Goal: Task Accomplishment & Management: Complete application form

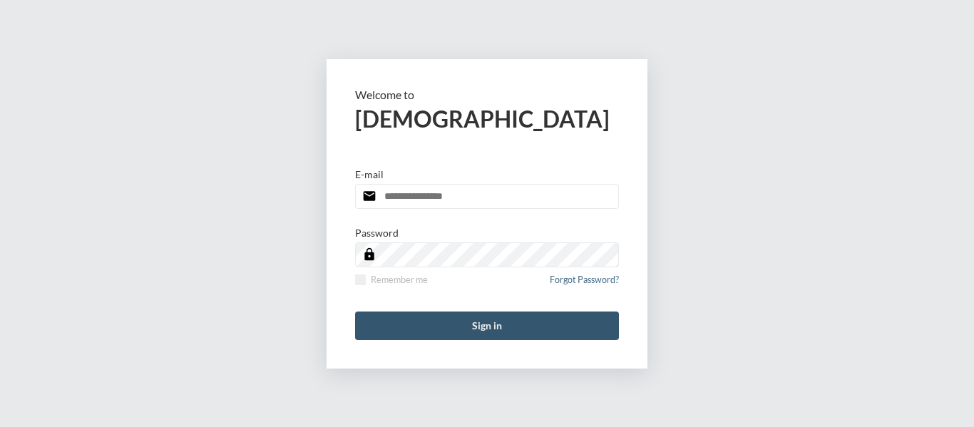
type input "**********"
click at [501, 323] on button "Sign in" at bounding box center [487, 326] width 264 height 29
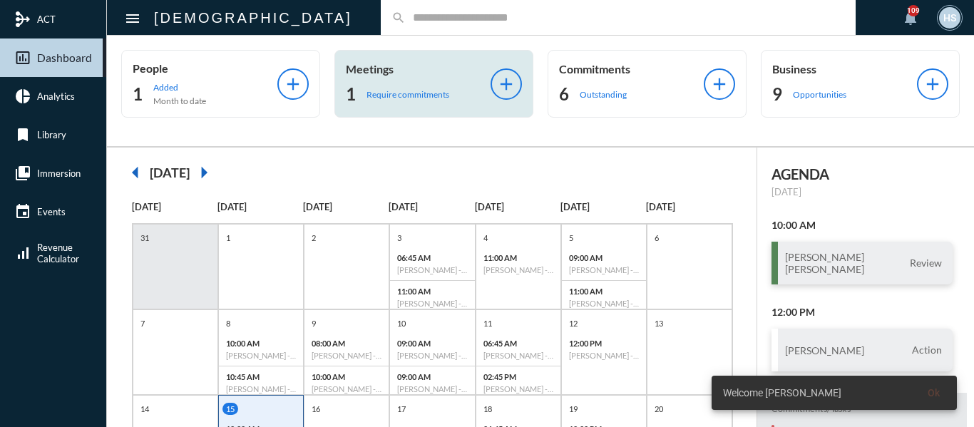
click at [434, 95] on p "Require commitments" at bounding box center [408, 94] width 83 height 11
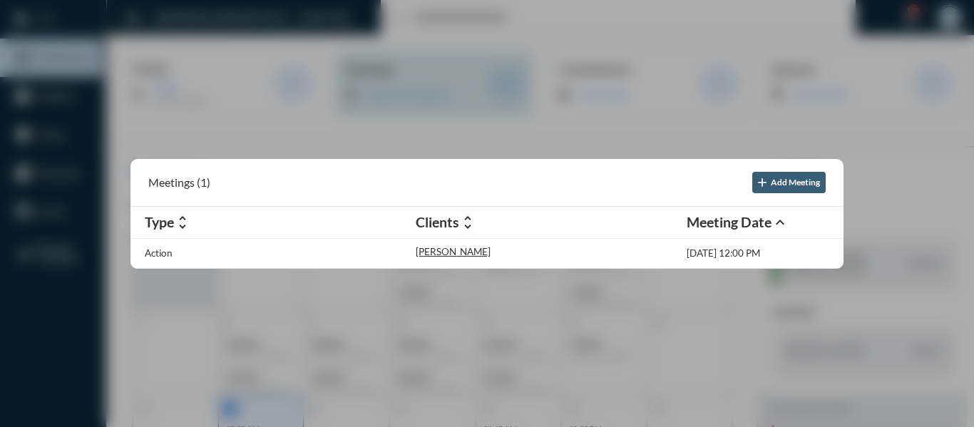
drag, startPoint x: 474, startPoint y: 137, endPoint x: 367, endPoint y: 52, distance: 137.1
click at [474, 137] on div at bounding box center [487, 213] width 974 height 427
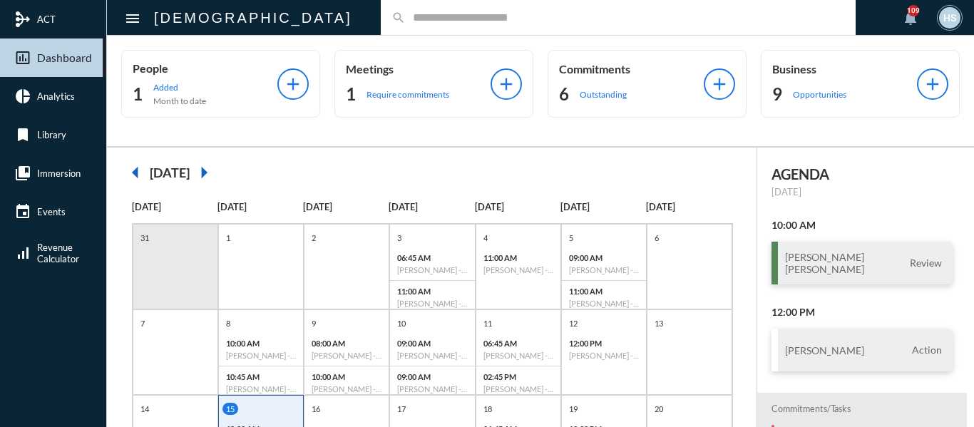
click at [406, 21] on input "text" at bounding box center [625, 17] width 439 height 12
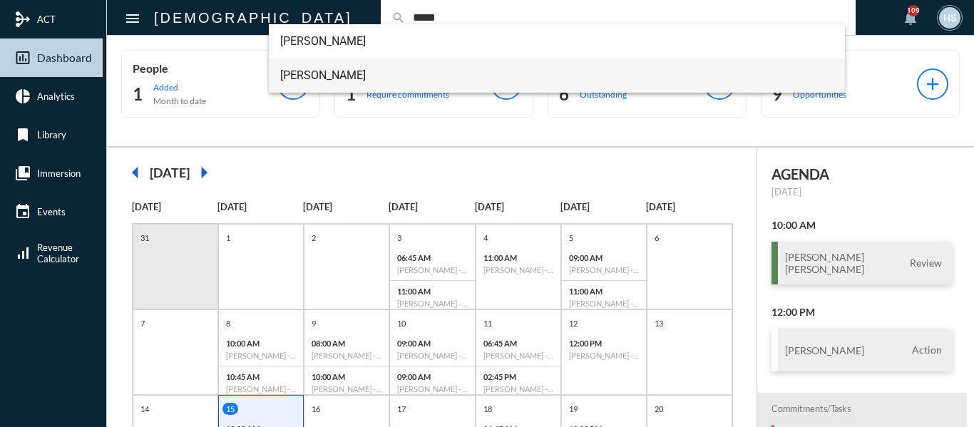
type input "*****"
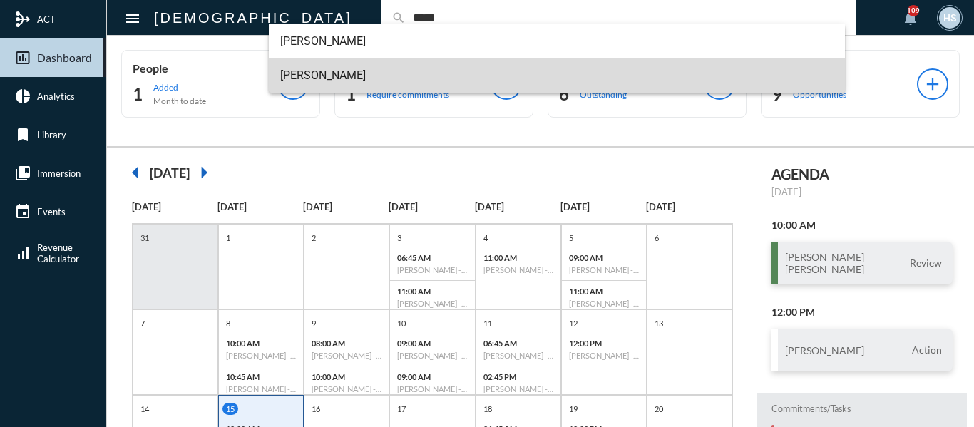
click at [352, 71] on span "[PERSON_NAME]" at bounding box center [557, 75] width 554 height 34
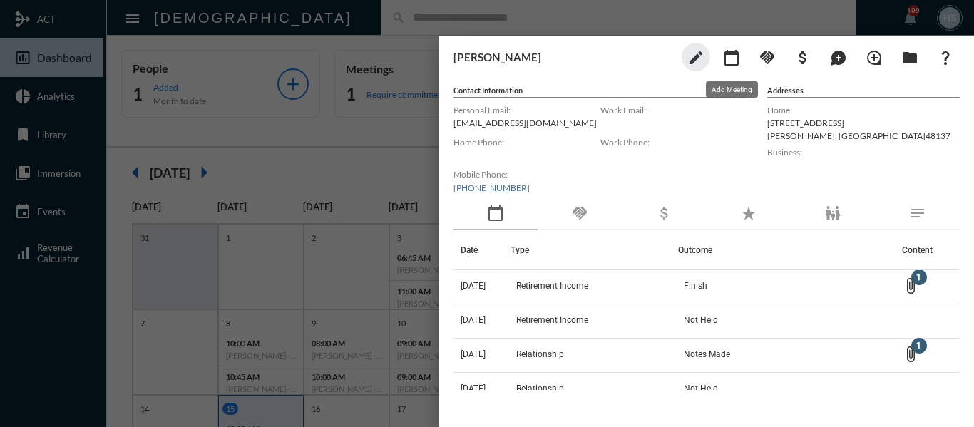
click at [731, 57] on mat-icon "calendar_today" at bounding box center [731, 57] width 17 height 17
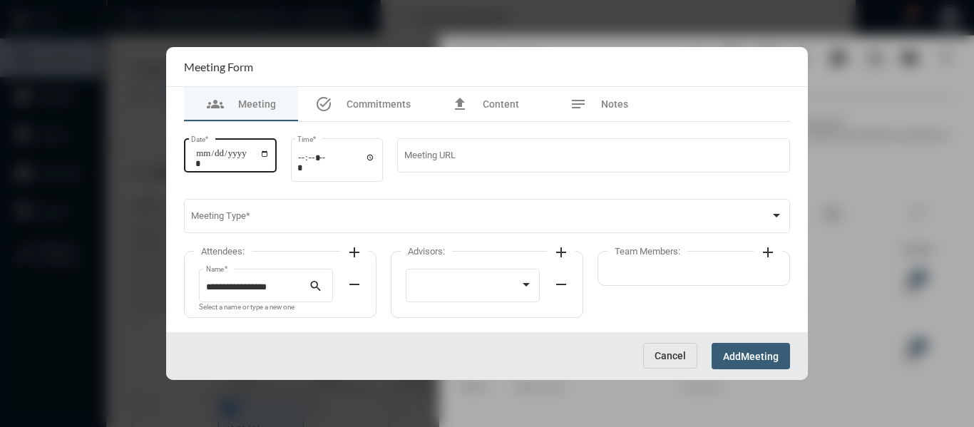
click at [269, 155] on input "Date *" at bounding box center [232, 158] width 74 height 20
type input "**********"
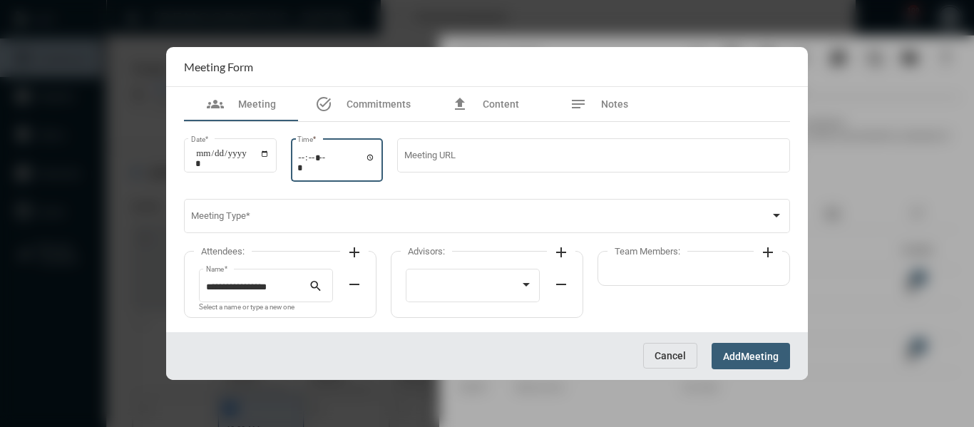
click at [376, 158] on input "Time *" at bounding box center [336, 162] width 78 height 21
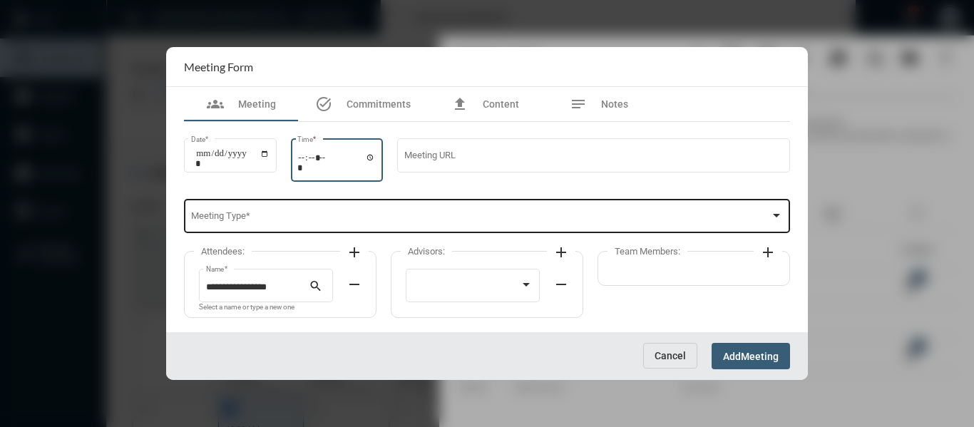
type input "*****"
click at [526, 222] on span at bounding box center [481, 218] width 580 height 11
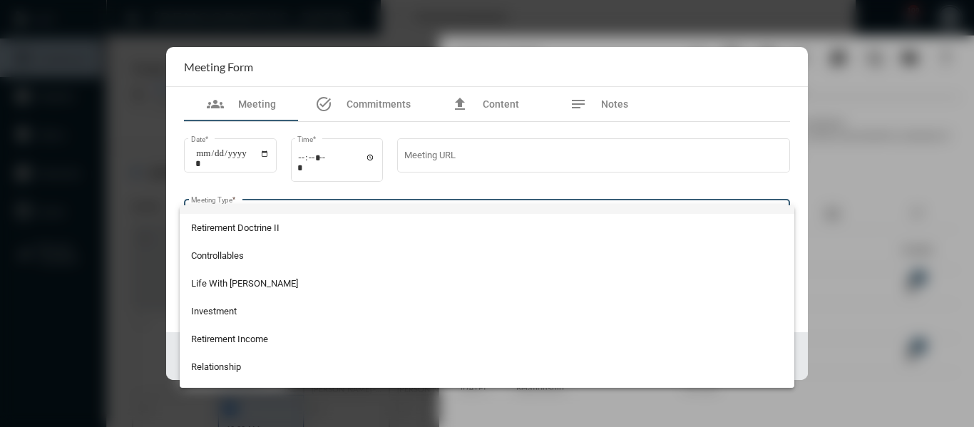
scroll to position [285, 0]
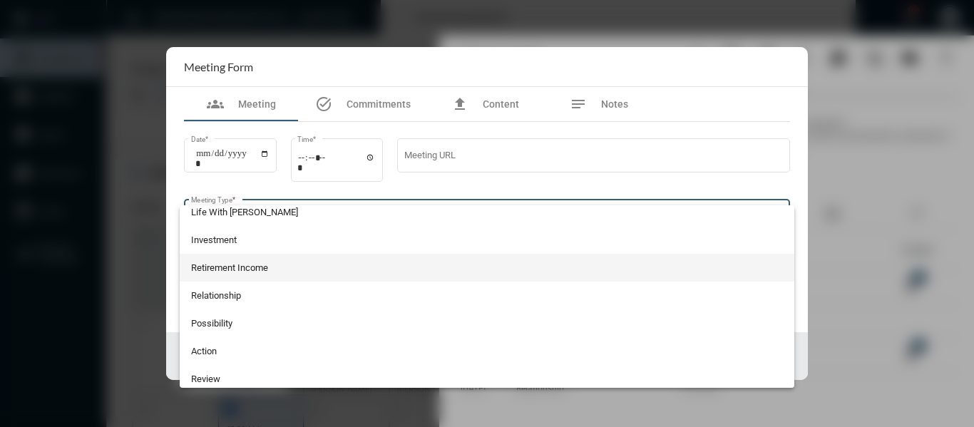
click at [222, 264] on span "Retirement Income" at bounding box center [487, 268] width 593 height 28
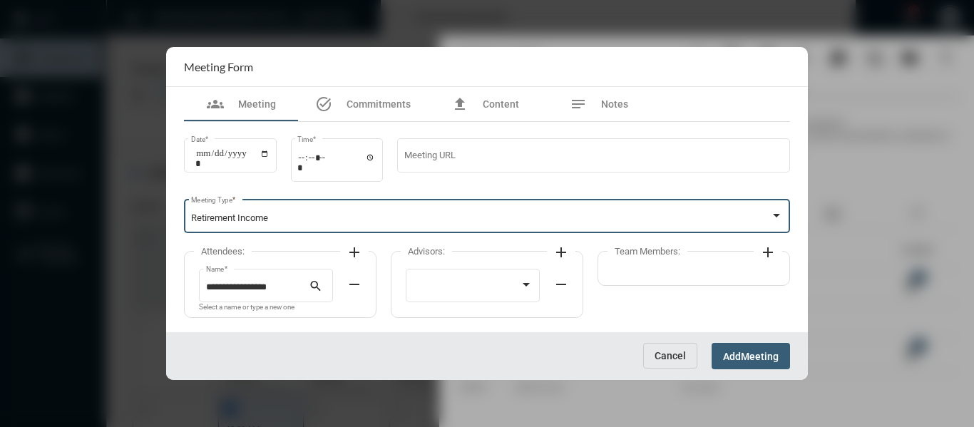
click at [356, 253] on mat-icon "add" at bounding box center [354, 252] width 17 height 17
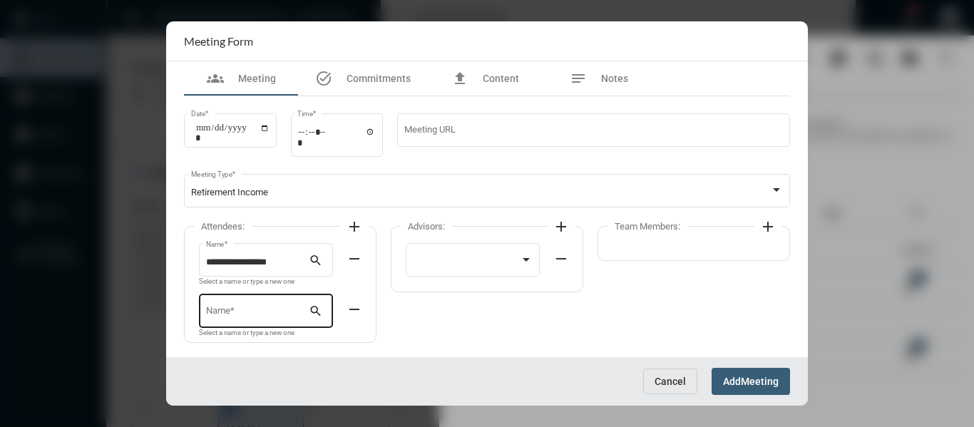
click at [270, 304] on div "Name *" at bounding box center [257, 310] width 103 height 36
click at [270, 340] on span "[PERSON_NAME]" at bounding box center [265, 345] width 111 height 34
type input "**********"
click at [464, 259] on div at bounding box center [467, 263] width 108 height 11
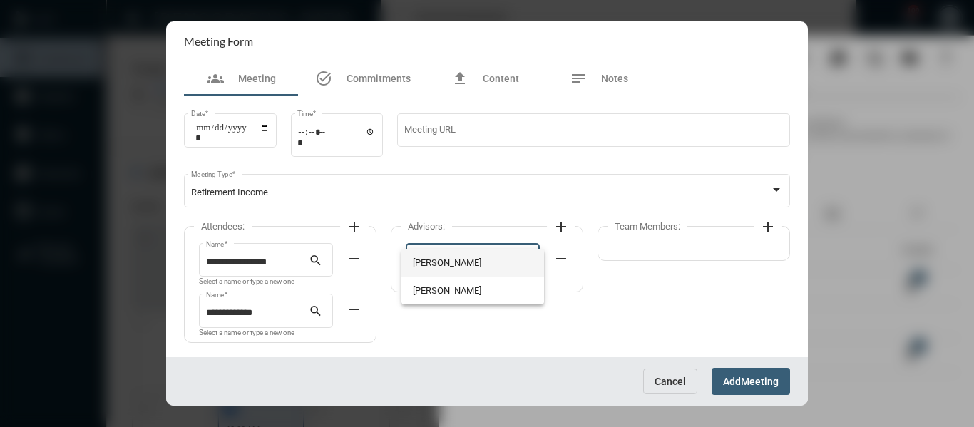
click at [515, 248] on div at bounding box center [487, 213] width 974 height 427
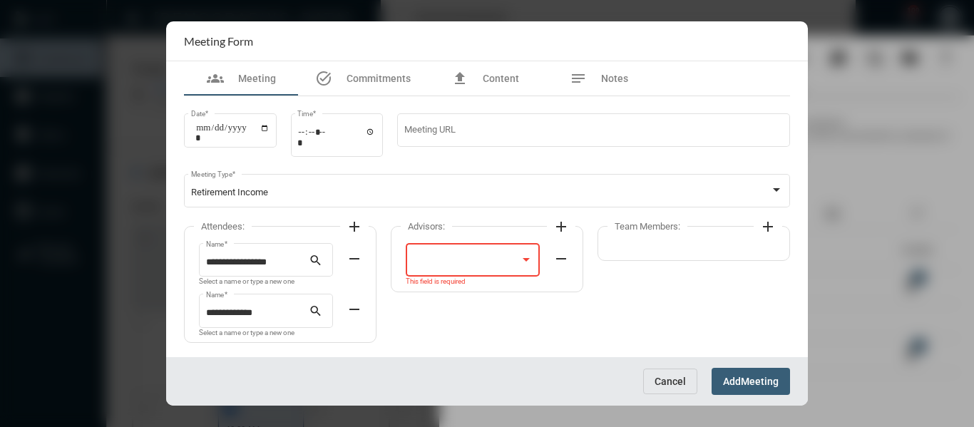
click at [531, 260] on div at bounding box center [526, 259] width 13 height 11
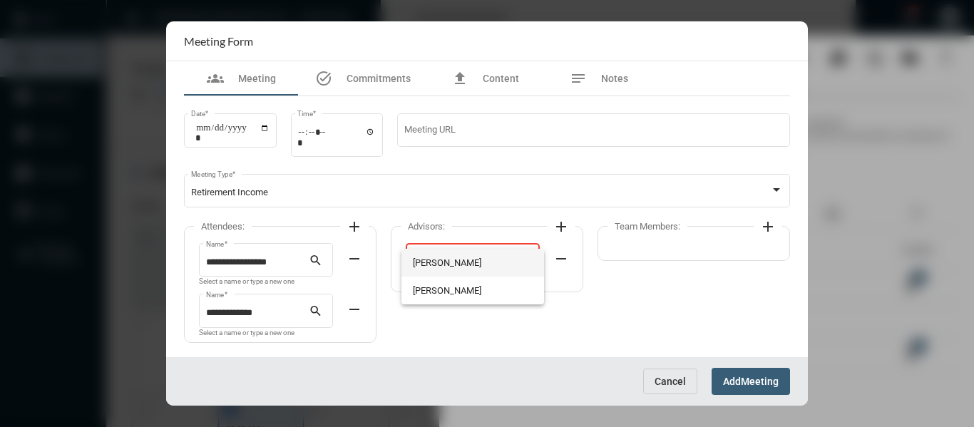
click at [452, 260] on span "[PERSON_NAME]" at bounding box center [473, 263] width 121 height 28
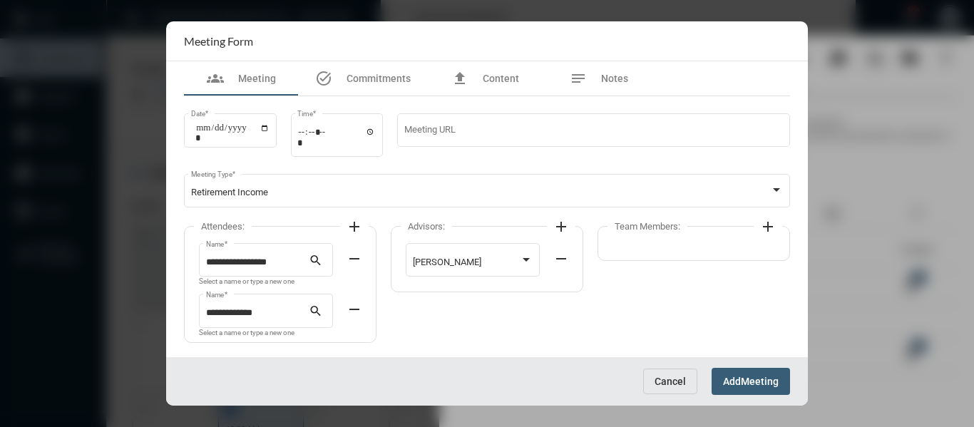
click at [766, 227] on mat-icon "add" at bounding box center [768, 226] width 17 height 17
click at [705, 257] on div at bounding box center [680, 259] width 121 height 36
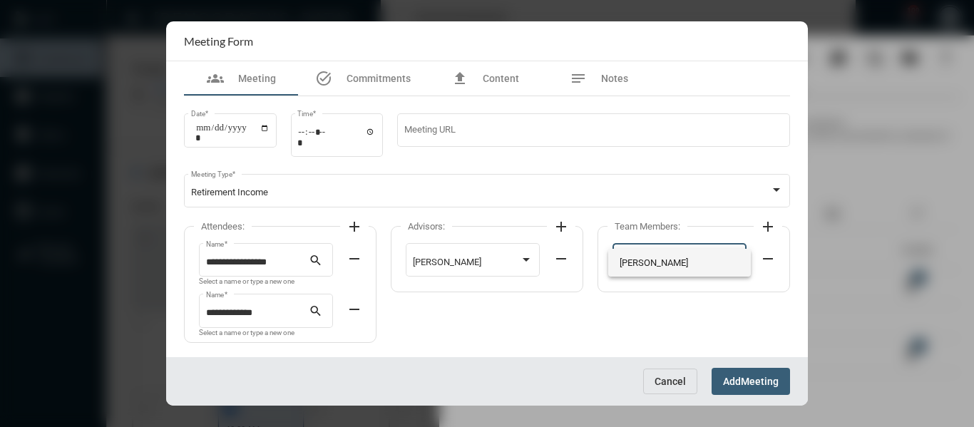
click at [651, 260] on span "[PERSON_NAME]" at bounding box center [680, 263] width 121 height 28
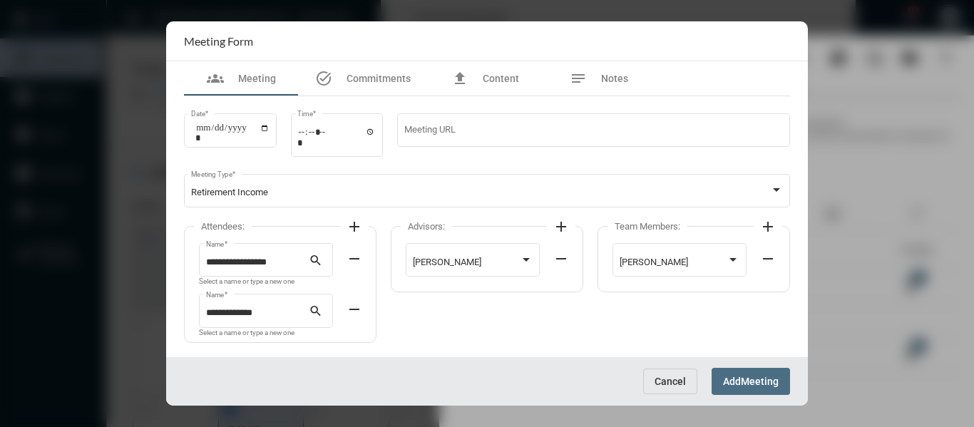
click at [756, 379] on span "Meeting" at bounding box center [760, 382] width 38 height 11
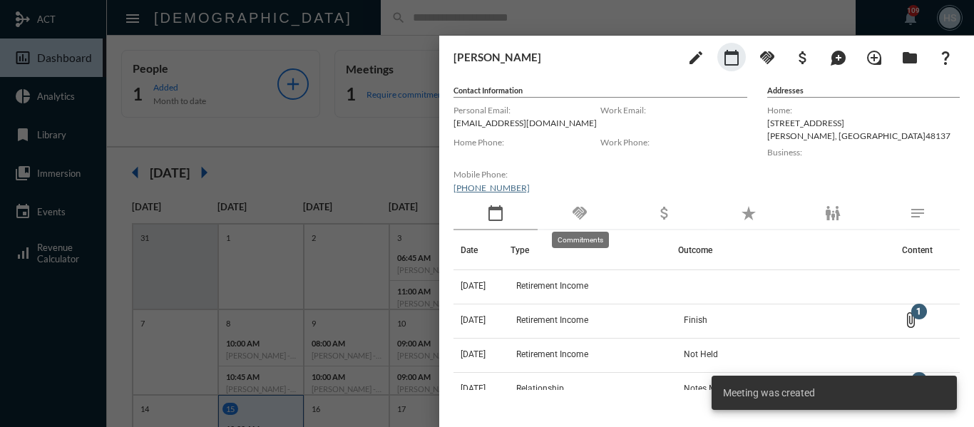
click at [576, 211] on mat-icon "handshake" at bounding box center [579, 213] width 17 height 17
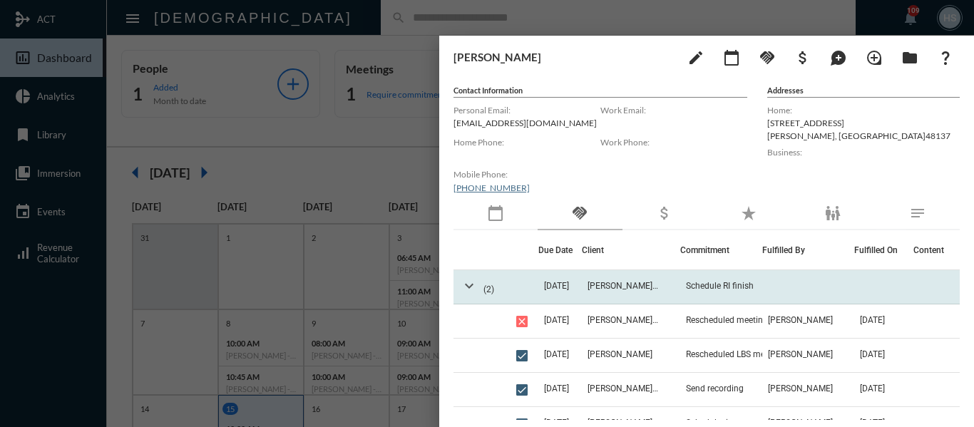
click at [464, 285] on mat-icon "expand_more" at bounding box center [469, 285] width 17 height 17
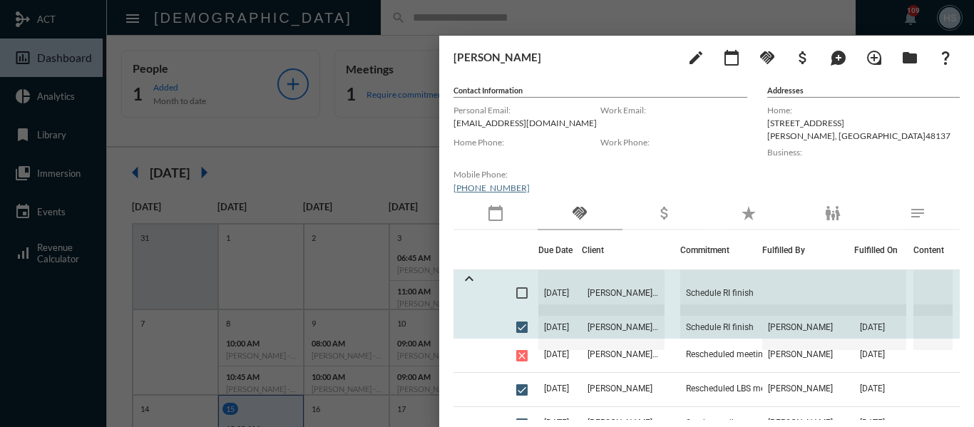
click at [522, 296] on span at bounding box center [521, 292] width 11 height 11
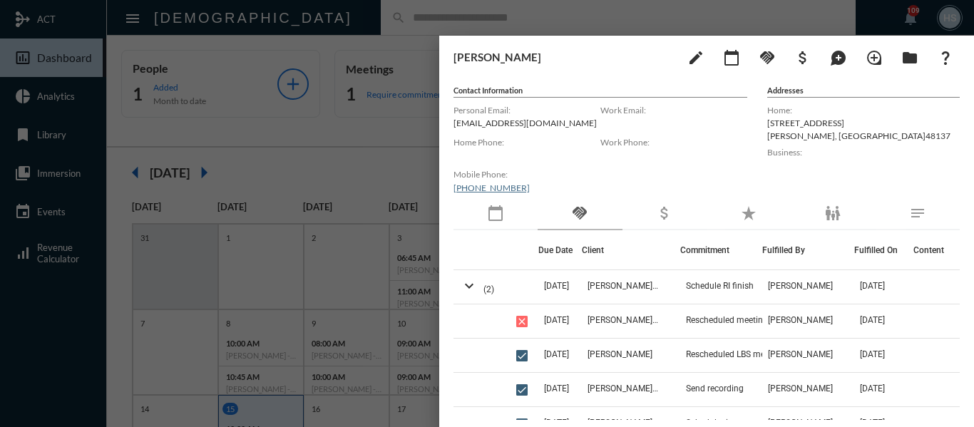
click at [344, 130] on div at bounding box center [487, 213] width 974 height 427
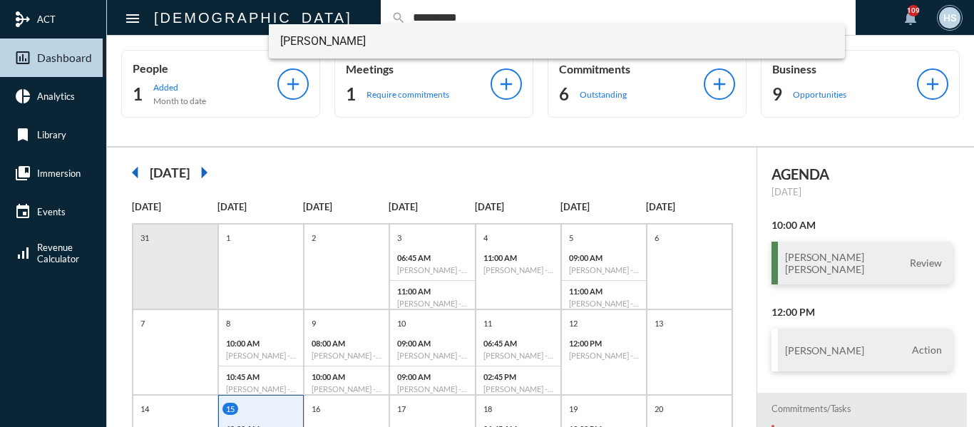
type input "**********"
click at [324, 36] on span "[PERSON_NAME]" at bounding box center [557, 41] width 554 height 34
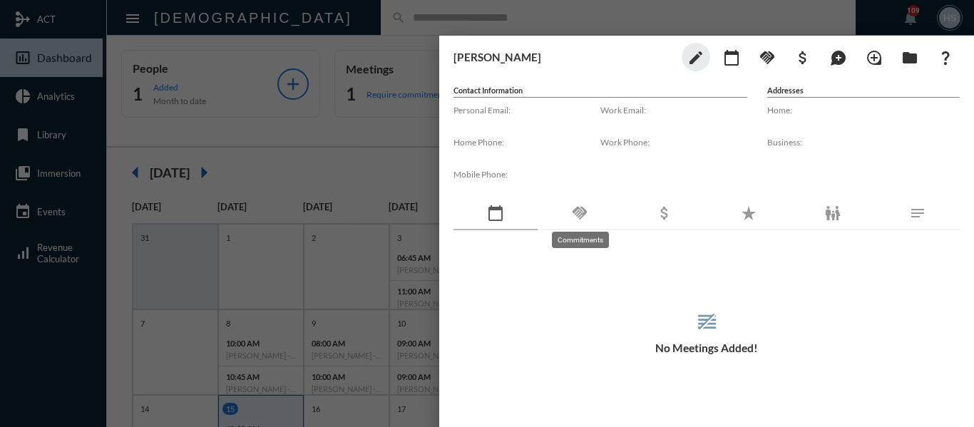
click at [578, 212] on mat-icon "handshake" at bounding box center [579, 213] width 17 height 17
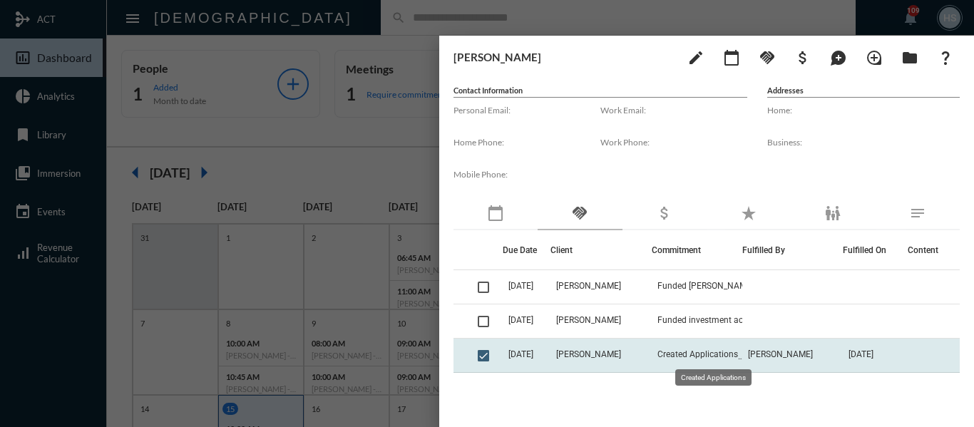
click at [738, 352] on span "Created Applications" at bounding box center [698, 355] width 81 height 10
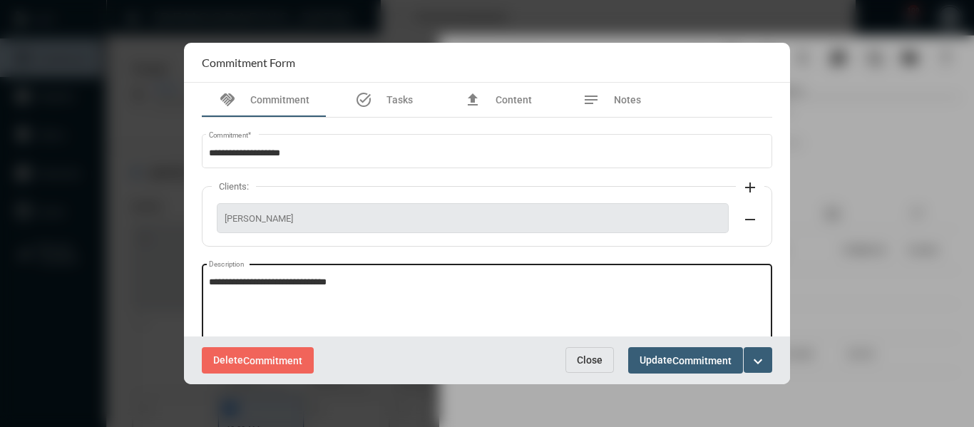
scroll to position [71, 0]
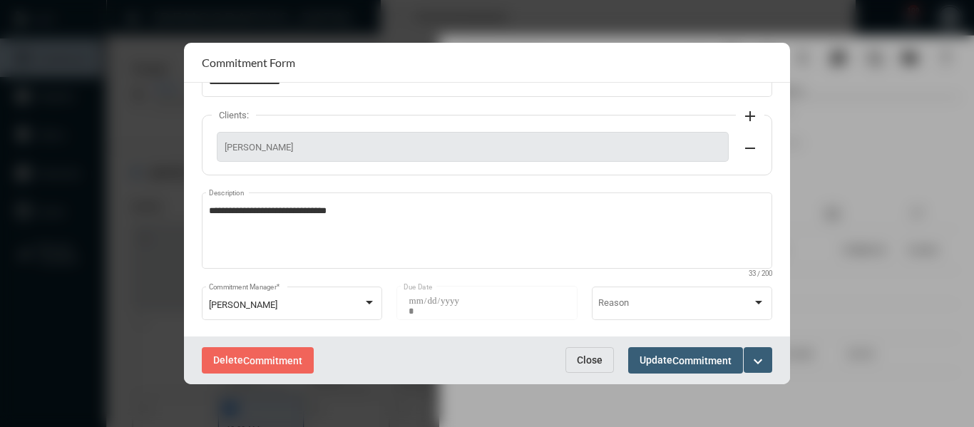
click at [593, 358] on span "Close" at bounding box center [590, 360] width 26 height 11
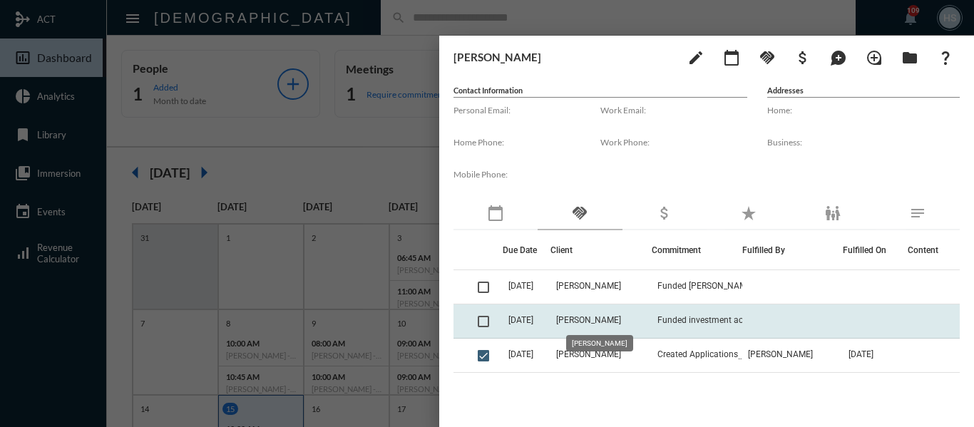
click at [608, 321] on span "[PERSON_NAME]" at bounding box center [588, 320] width 65 height 10
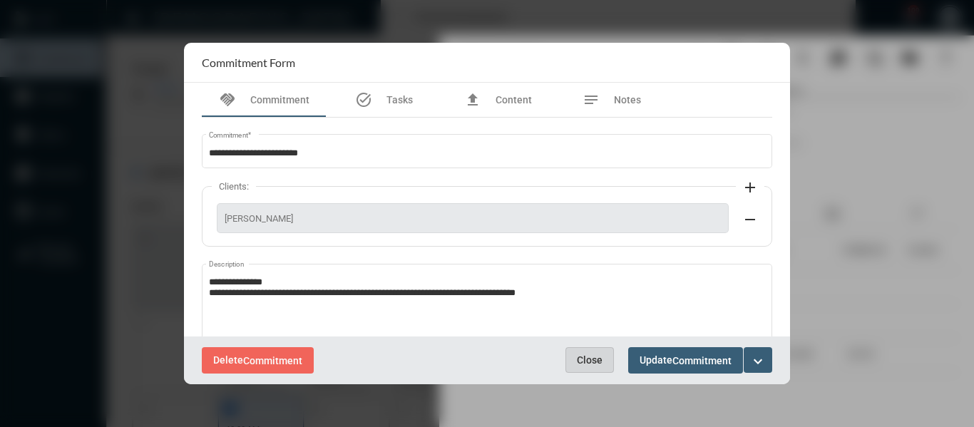
click at [592, 359] on span "Close" at bounding box center [590, 360] width 26 height 11
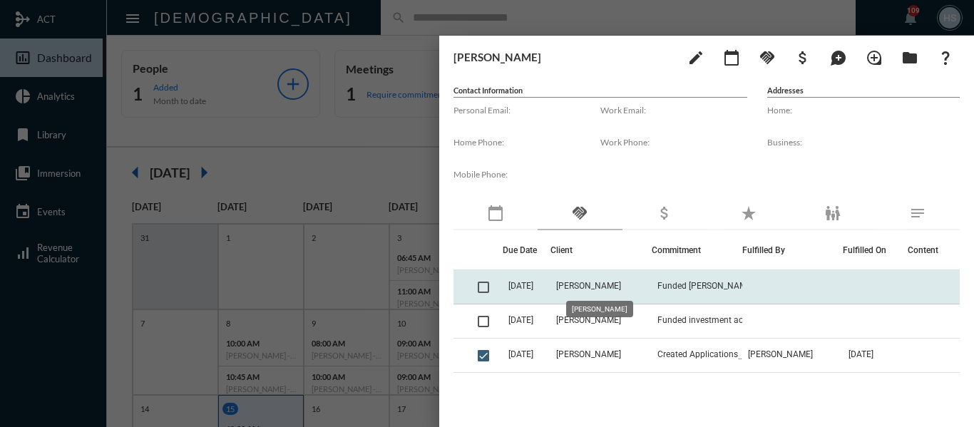
click at [593, 286] on span "[PERSON_NAME]" at bounding box center [588, 286] width 65 height 10
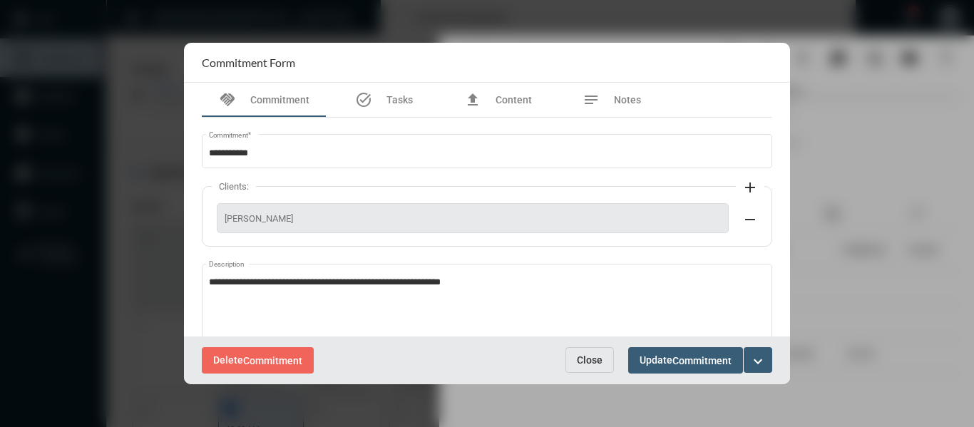
click at [589, 359] on span "Close" at bounding box center [590, 360] width 26 height 11
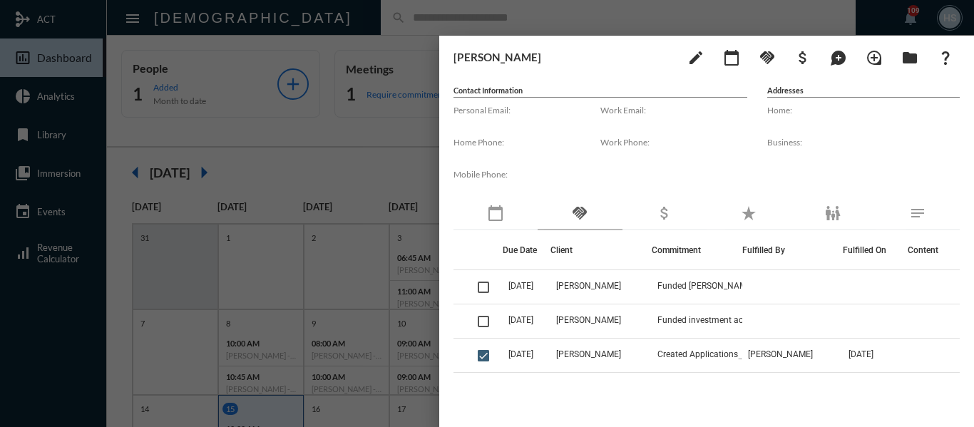
click at [389, 141] on div at bounding box center [487, 213] width 974 height 427
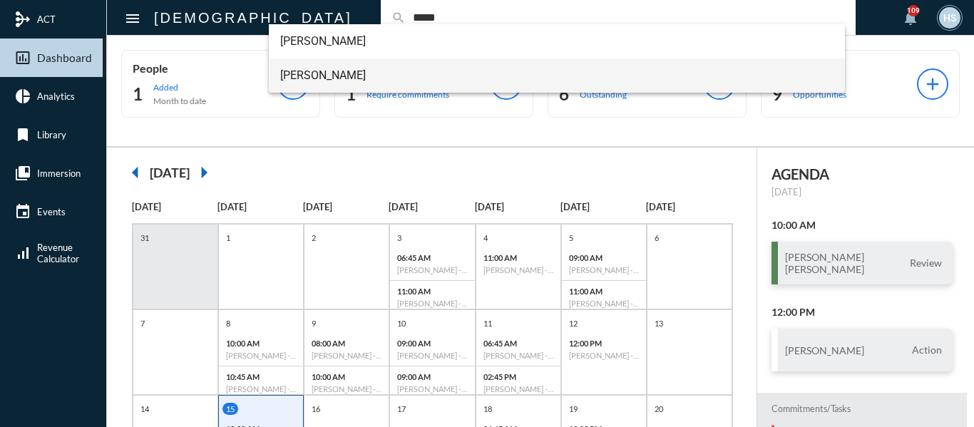
type input "*****"
click at [282, 73] on span "[PERSON_NAME]" at bounding box center [557, 75] width 554 height 34
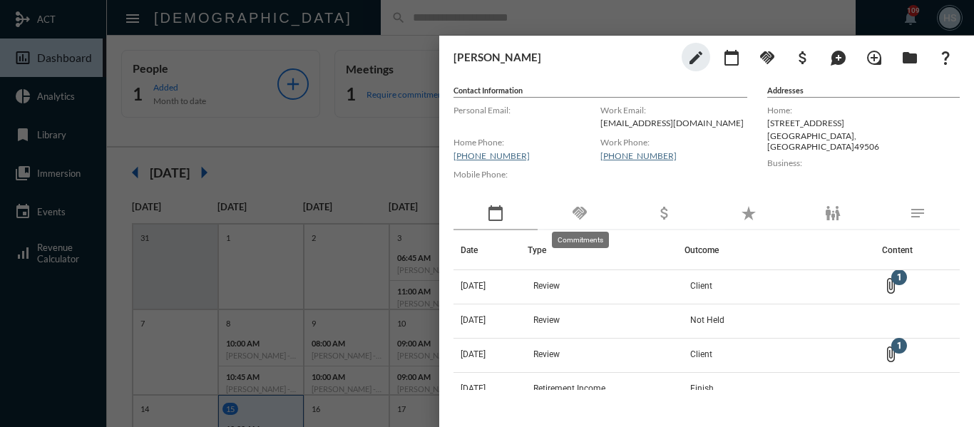
click at [581, 215] on mat-icon "handshake" at bounding box center [579, 213] width 17 height 17
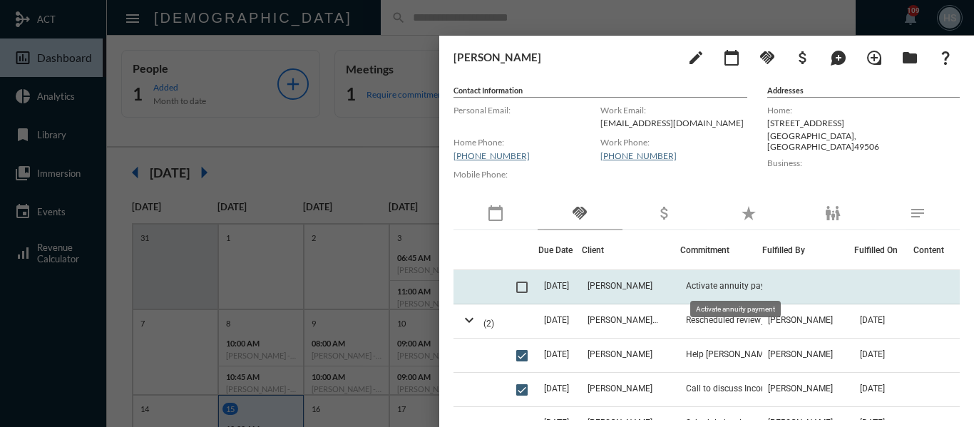
click at [725, 283] on span "Activate annuity payment" at bounding box center [735, 286] width 99 height 10
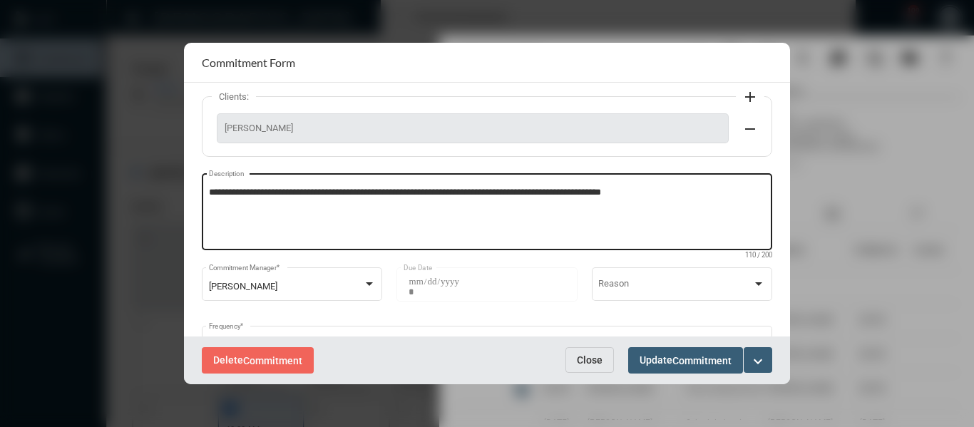
scroll to position [143, 0]
click at [688, 189] on textarea "**********" at bounding box center [487, 213] width 557 height 56
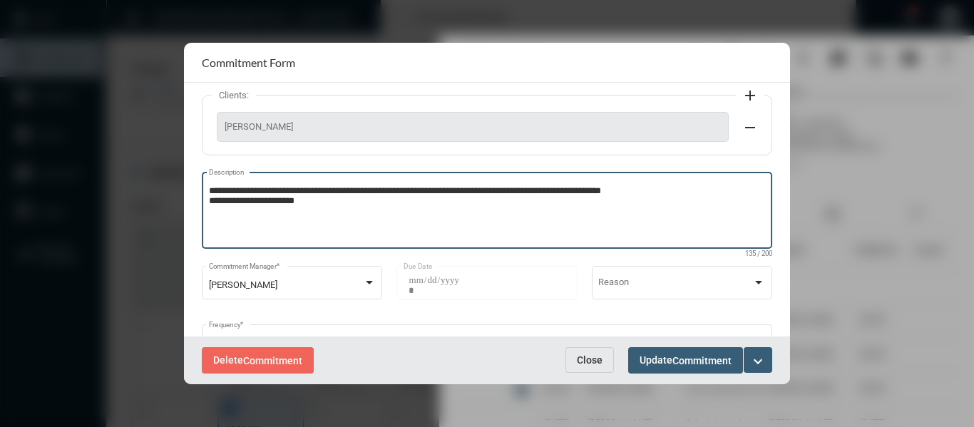
type textarea "**********"
click at [690, 365] on span "Commitment" at bounding box center [702, 360] width 59 height 11
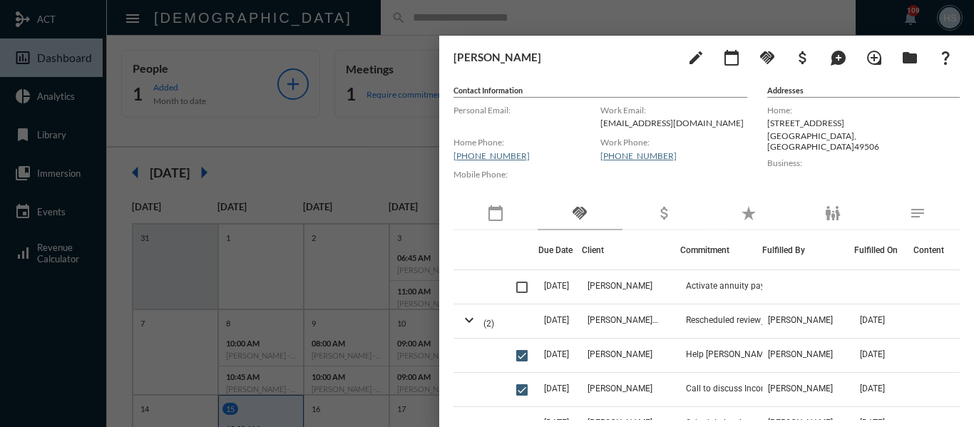
click at [395, 20] on div at bounding box center [487, 213] width 974 height 427
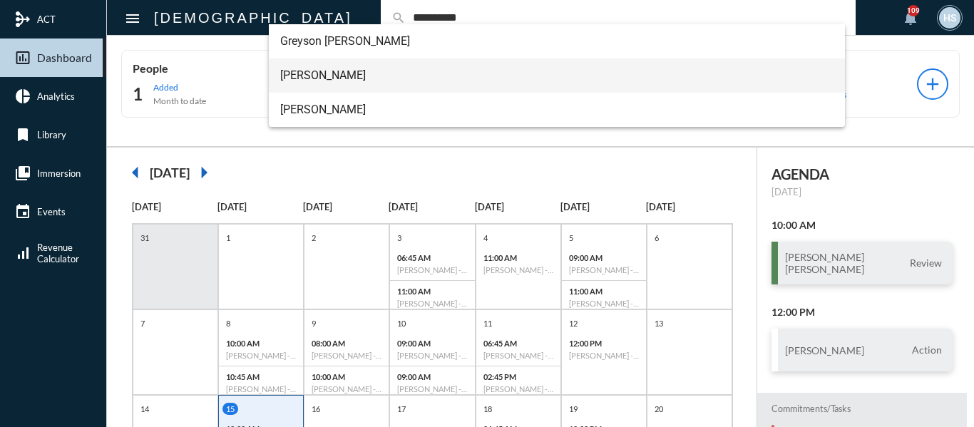
type input "**********"
click at [342, 68] on span "[PERSON_NAME]" at bounding box center [557, 75] width 554 height 34
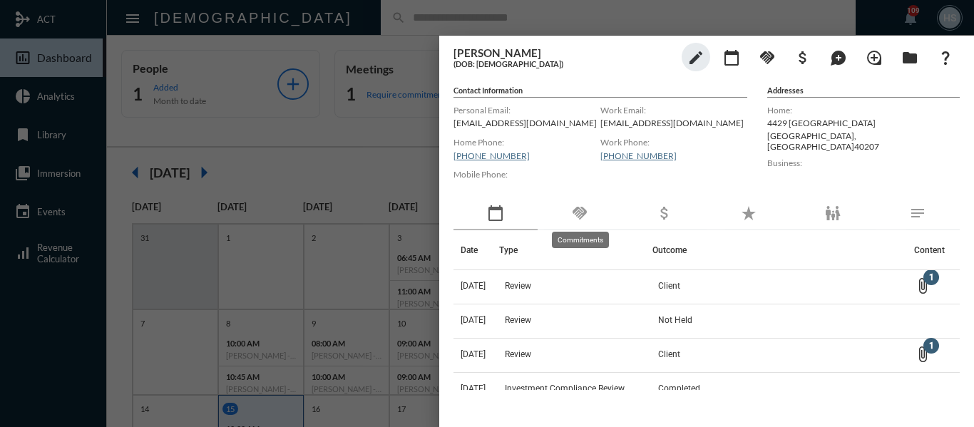
click at [578, 215] on mat-icon "handshake" at bounding box center [579, 213] width 17 height 17
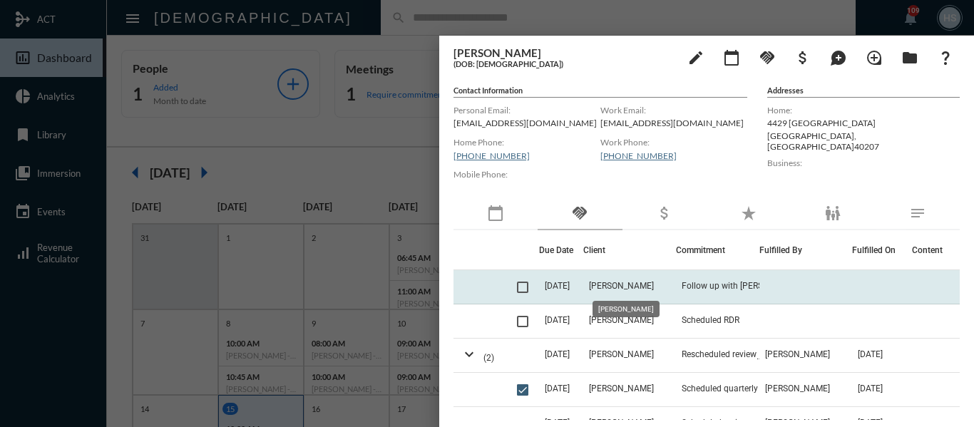
click at [627, 287] on span "[PERSON_NAME]" at bounding box center [621, 286] width 65 height 10
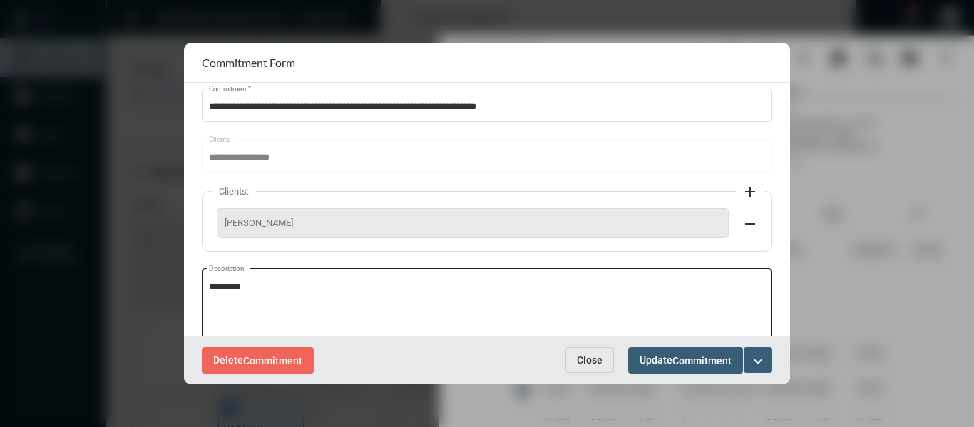
scroll to position [71, 0]
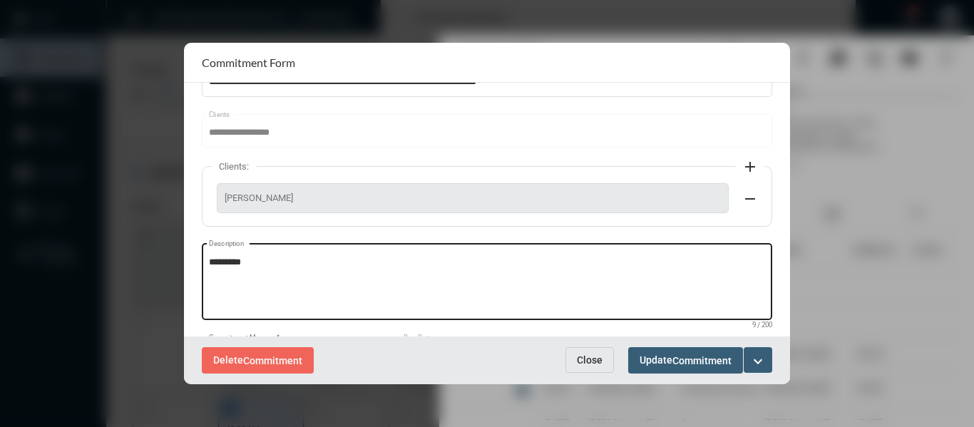
click at [291, 267] on textarea "*********" at bounding box center [487, 284] width 557 height 56
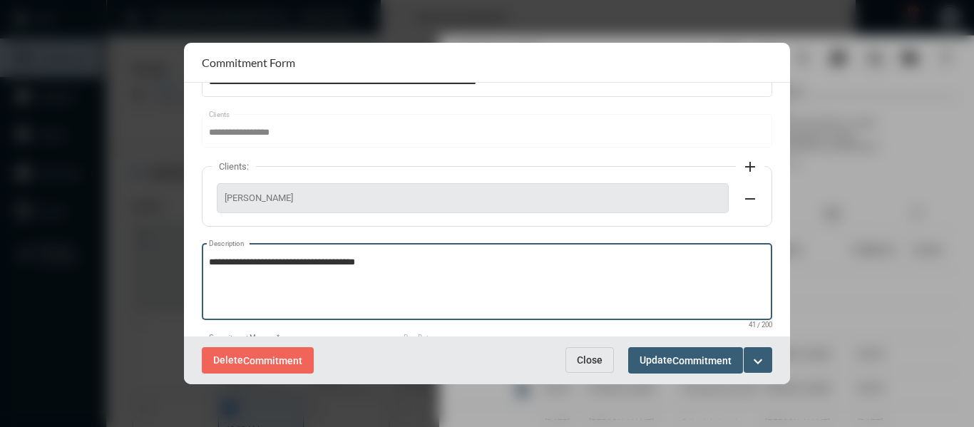
type textarea "**********"
click at [682, 360] on span "Commitment" at bounding box center [702, 360] width 59 height 11
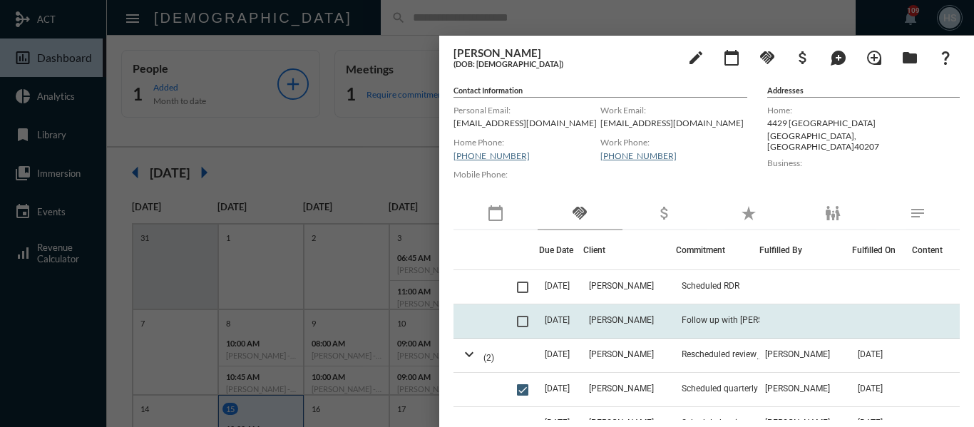
click at [520, 320] on span at bounding box center [522, 321] width 11 height 11
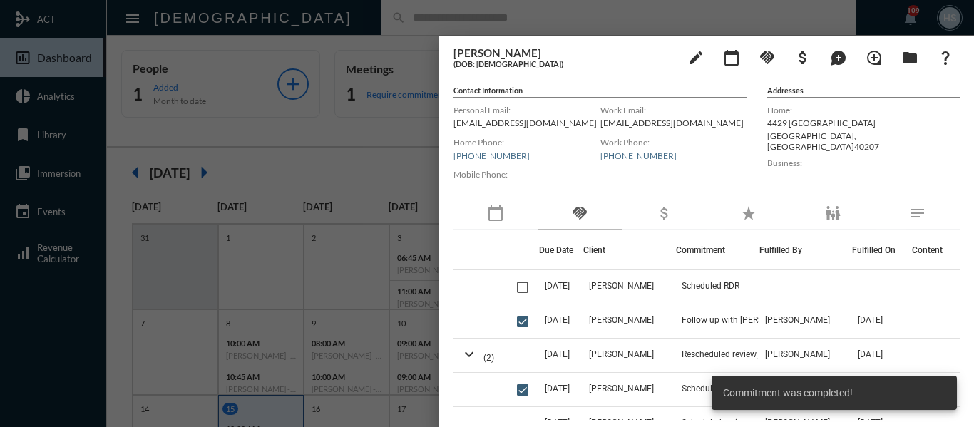
click at [387, 167] on div at bounding box center [487, 213] width 974 height 427
